Goal: Task Accomplishment & Management: Manage account settings

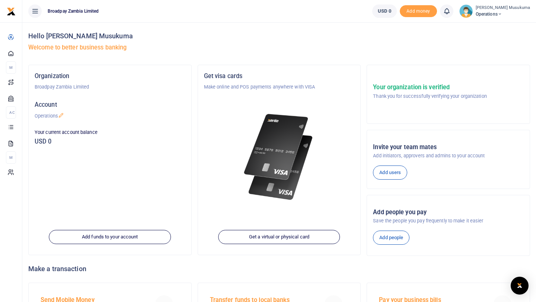
click at [512, 12] on span "Operations" at bounding box center [503, 14] width 54 height 7
click at [487, 51] on link "Applications" at bounding box center [478, 54] width 65 height 10
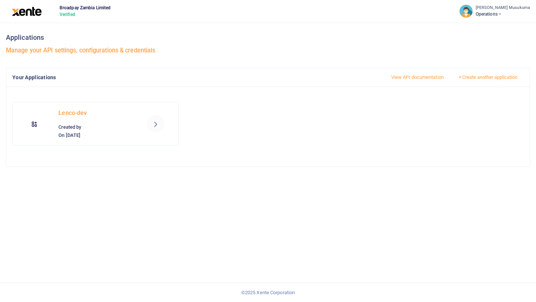
click at [117, 117] on p "Lenco-dev" at bounding box center [95, 113] width 74 height 10
click at [154, 124] on icon at bounding box center [155, 124] width 9 height 9
